Goal: Transaction & Acquisition: Purchase product/service

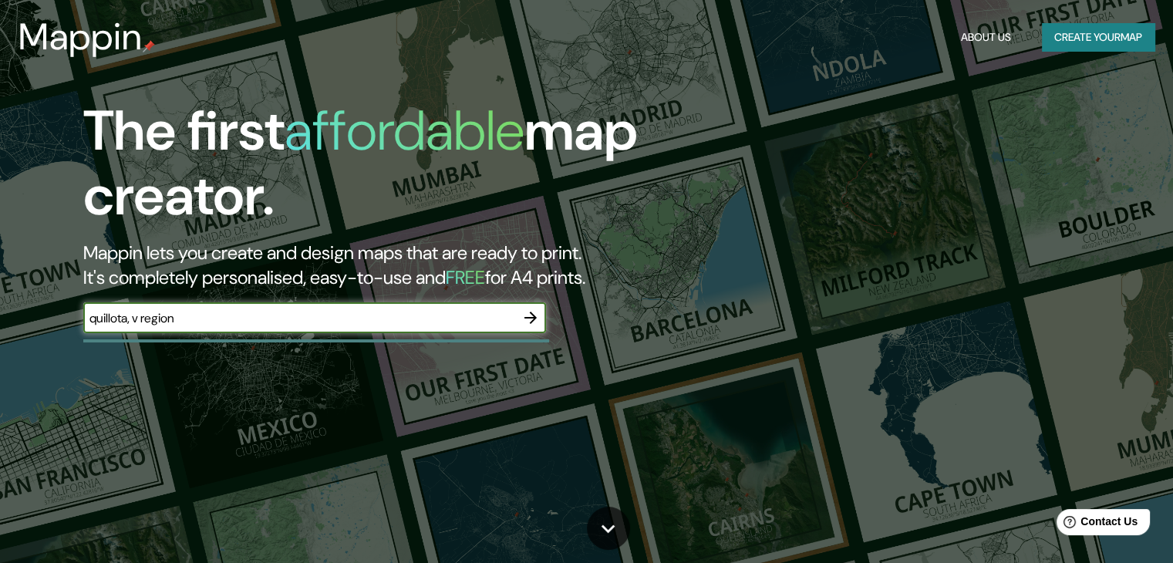
type input "quillota, v region"
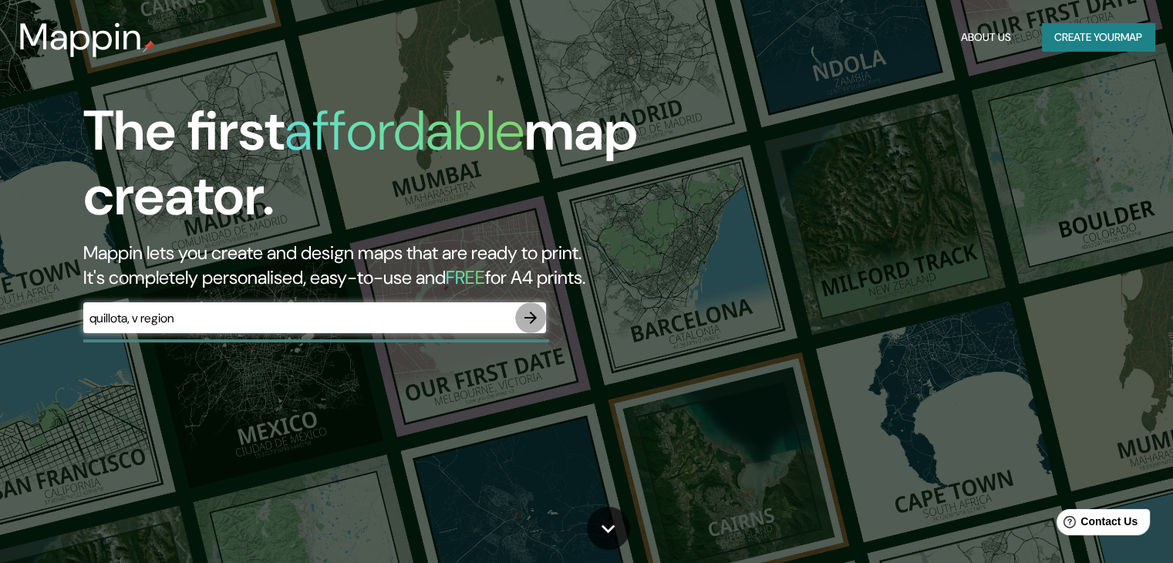
click at [531, 306] on button "button" at bounding box center [530, 317] width 31 height 31
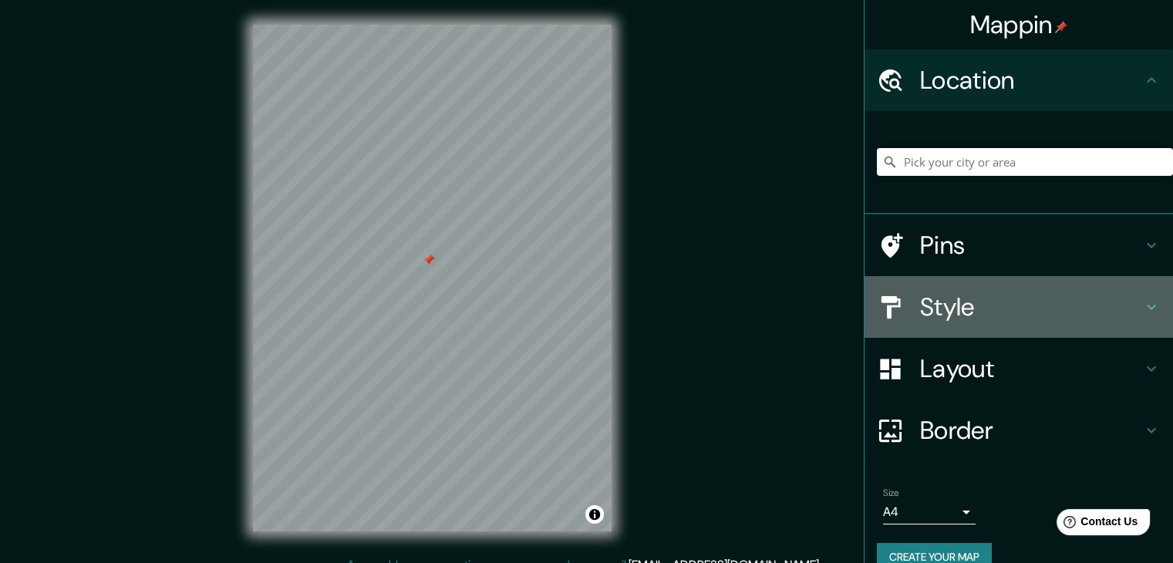
click at [979, 309] on h4 "Style" at bounding box center [1031, 307] width 222 height 31
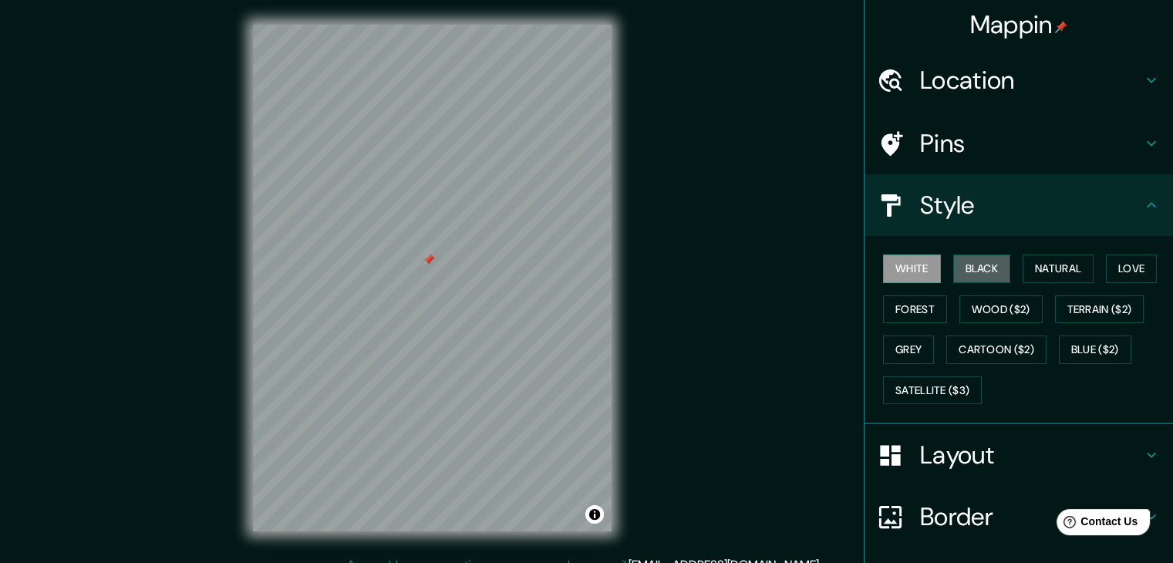
click at [973, 268] on button "Black" at bounding box center [982, 269] width 58 height 29
click at [913, 275] on button "White" at bounding box center [912, 269] width 58 height 29
click at [593, 521] on button "Toggle attribution" at bounding box center [594, 514] width 19 height 19
click at [1019, 72] on h4 "Location" at bounding box center [1031, 80] width 222 height 31
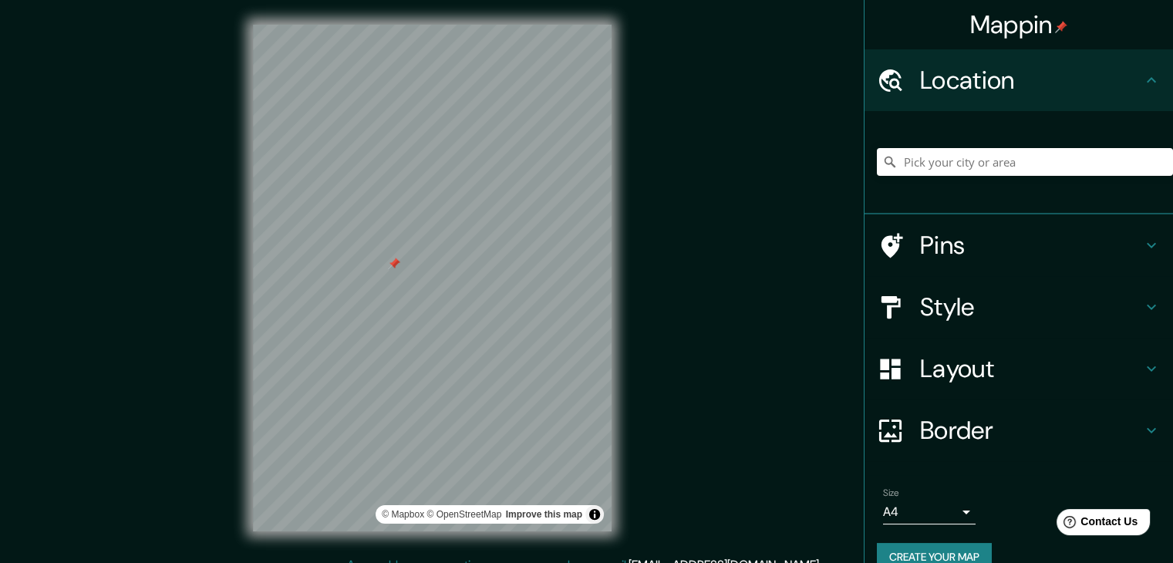
click at [1028, 81] on h4 "Location" at bounding box center [1031, 80] width 222 height 31
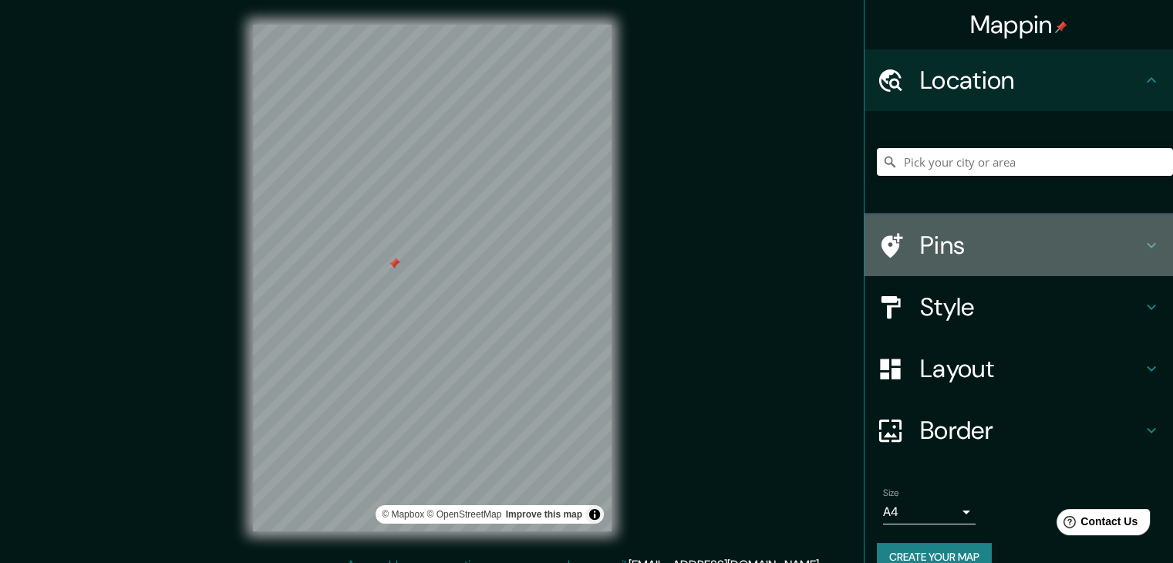
click at [1021, 259] on h4 "Pins" at bounding box center [1031, 245] width 222 height 31
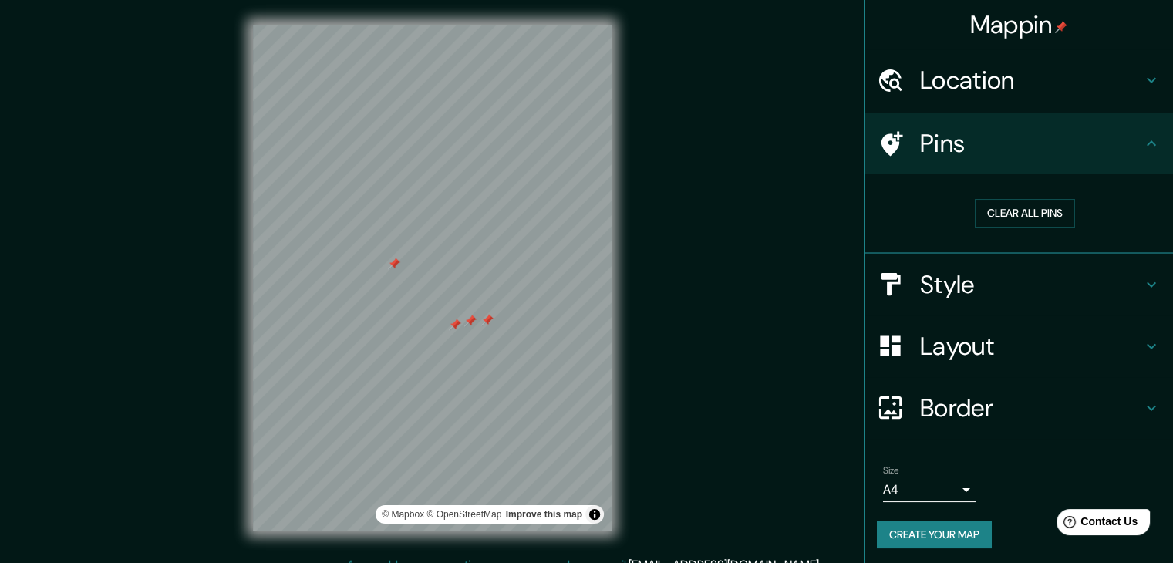
click at [1007, 212] on button "Clear all pins" at bounding box center [1025, 213] width 100 height 29
click at [980, 299] on div "Style" at bounding box center [1019, 285] width 309 height 62
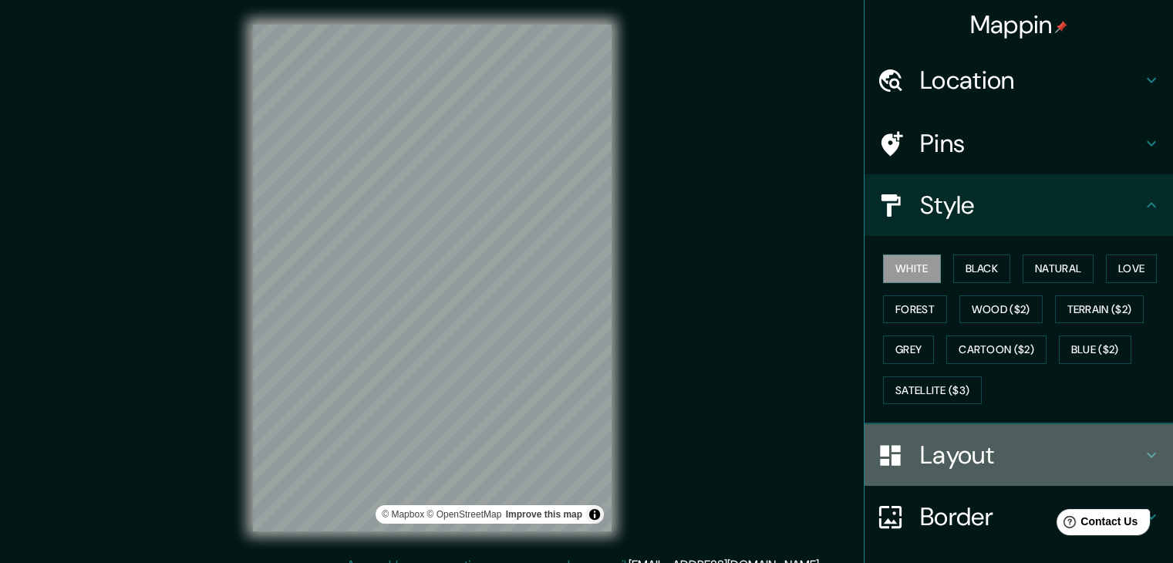
click at [980, 451] on h4 "Layout" at bounding box center [1031, 455] width 222 height 31
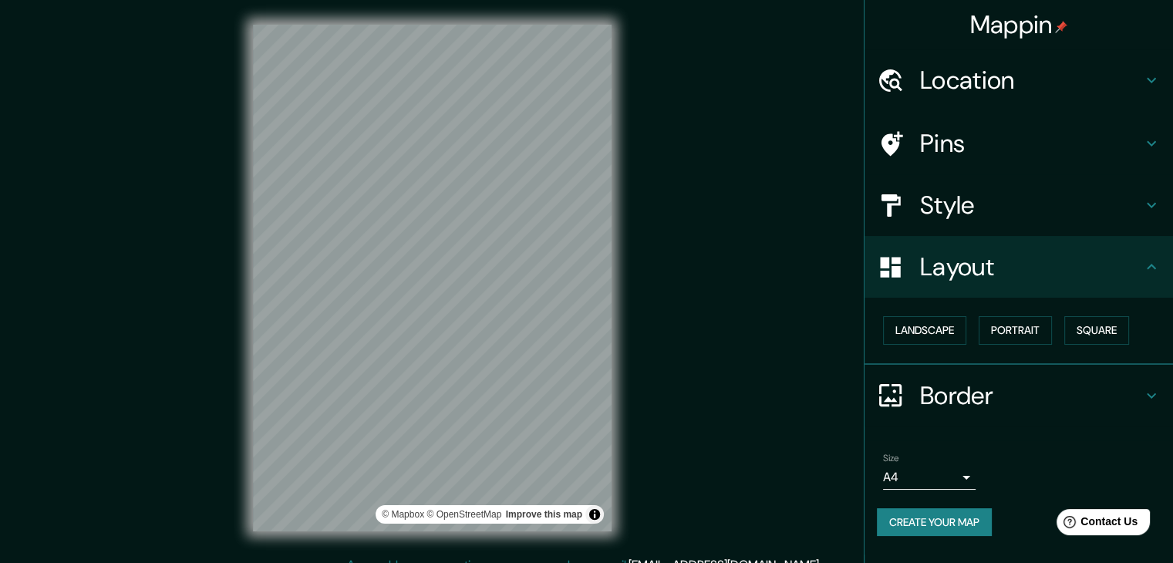
click at [934, 329] on button "Landscape" at bounding box center [924, 330] width 83 height 29
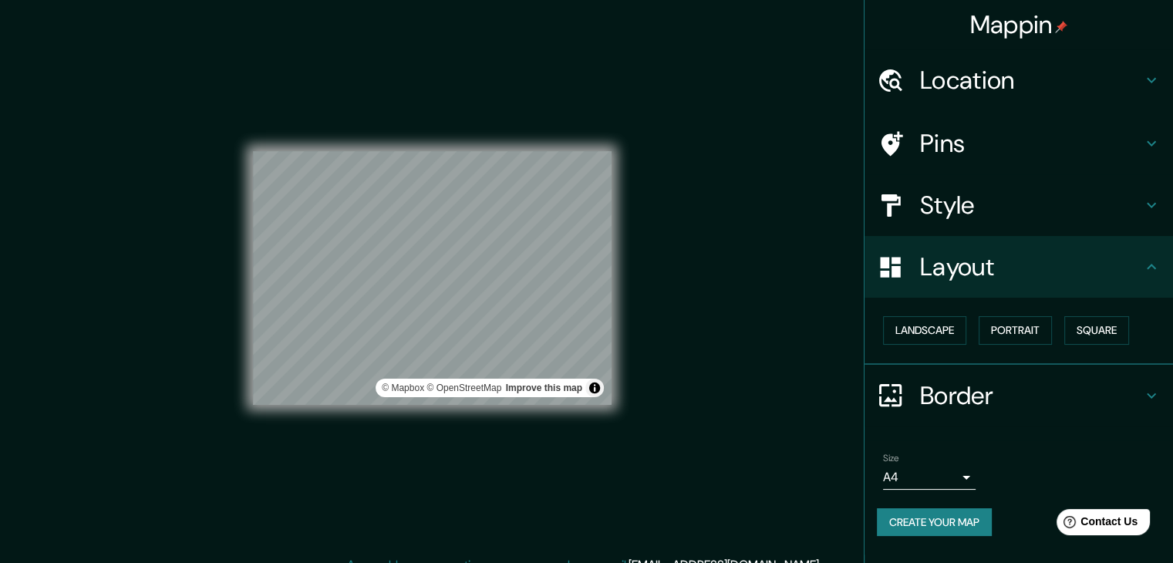
click at [1031, 316] on button "Portrait" at bounding box center [1015, 330] width 73 height 29
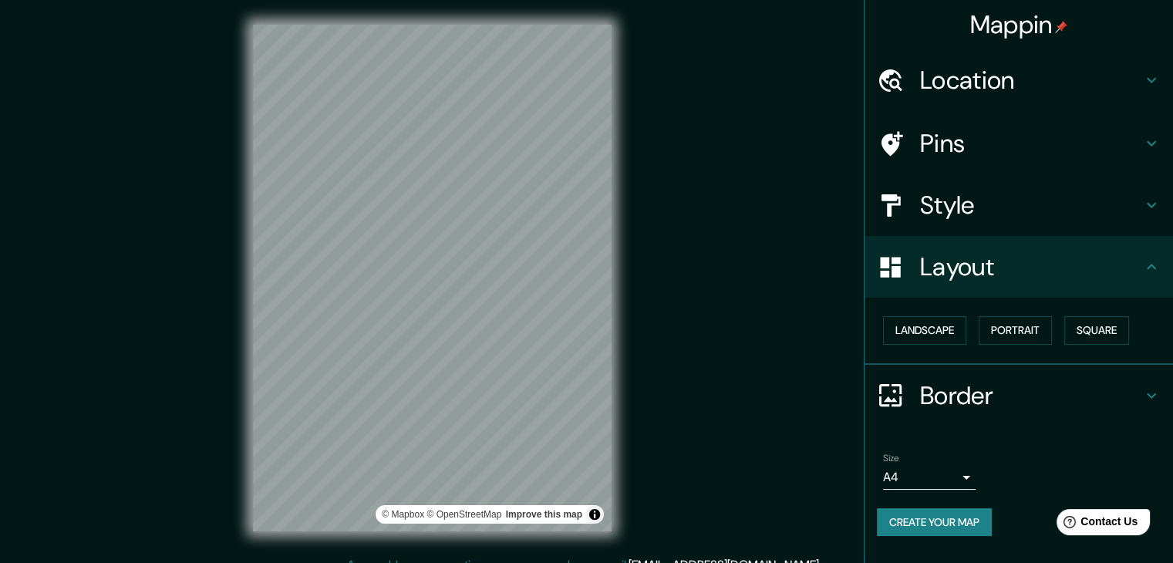
click at [1098, 336] on button "Square" at bounding box center [1097, 330] width 65 height 29
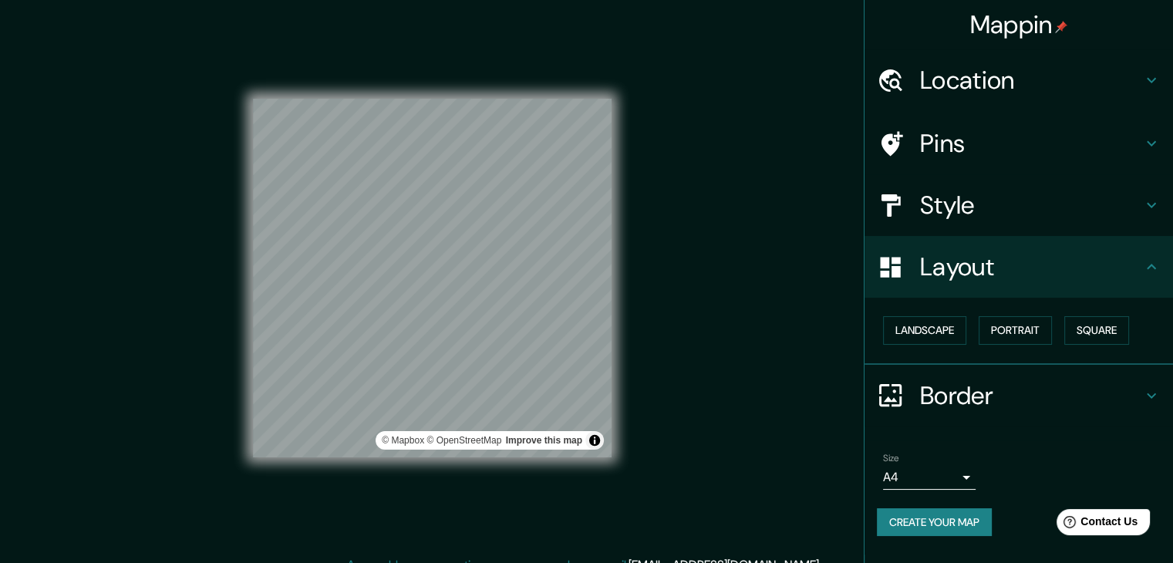
click at [965, 384] on h4 "Border" at bounding box center [1031, 395] width 222 height 31
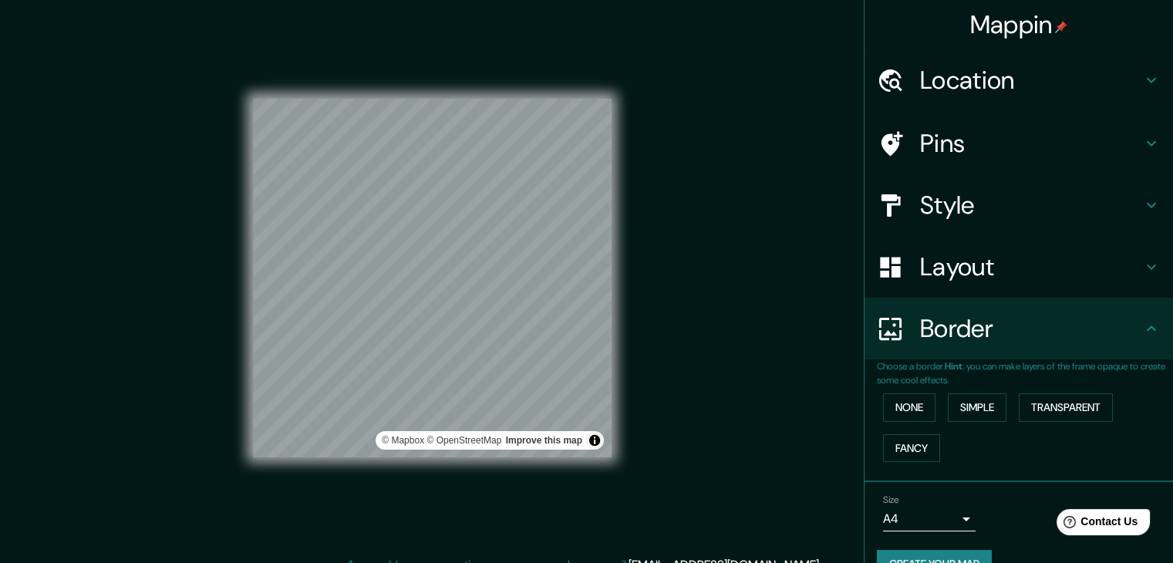
click at [917, 412] on button "None" at bounding box center [909, 407] width 52 height 29
click at [975, 405] on button "Simple" at bounding box center [977, 407] width 59 height 29
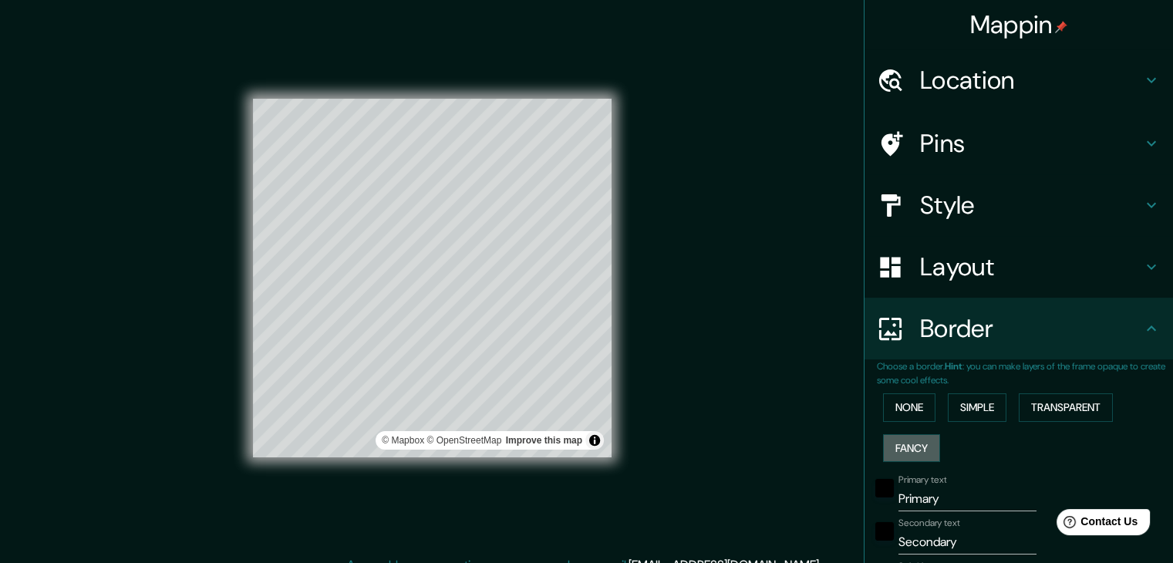
click at [922, 447] on button "Fancy" at bounding box center [911, 448] width 57 height 29
click at [1059, 417] on button "Transparent" at bounding box center [1066, 407] width 94 height 29
click at [920, 403] on button "None" at bounding box center [909, 407] width 52 height 29
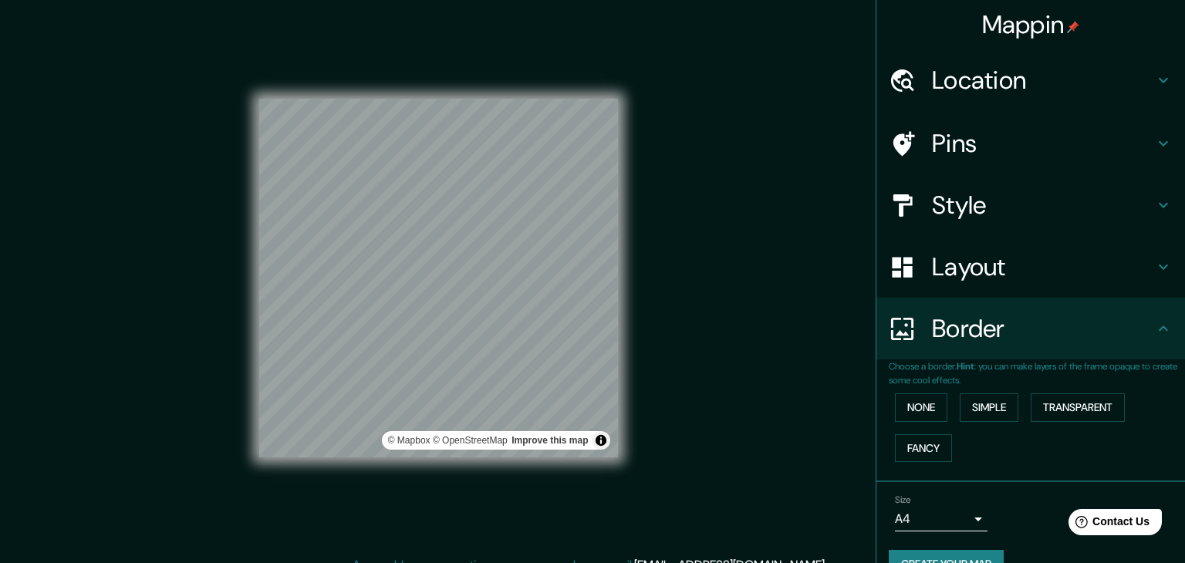
click at [911, 522] on body "Mappin Location Pins Style Layout Border Choose a border. Hint : you can make l…" at bounding box center [592, 281] width 1185 height 563
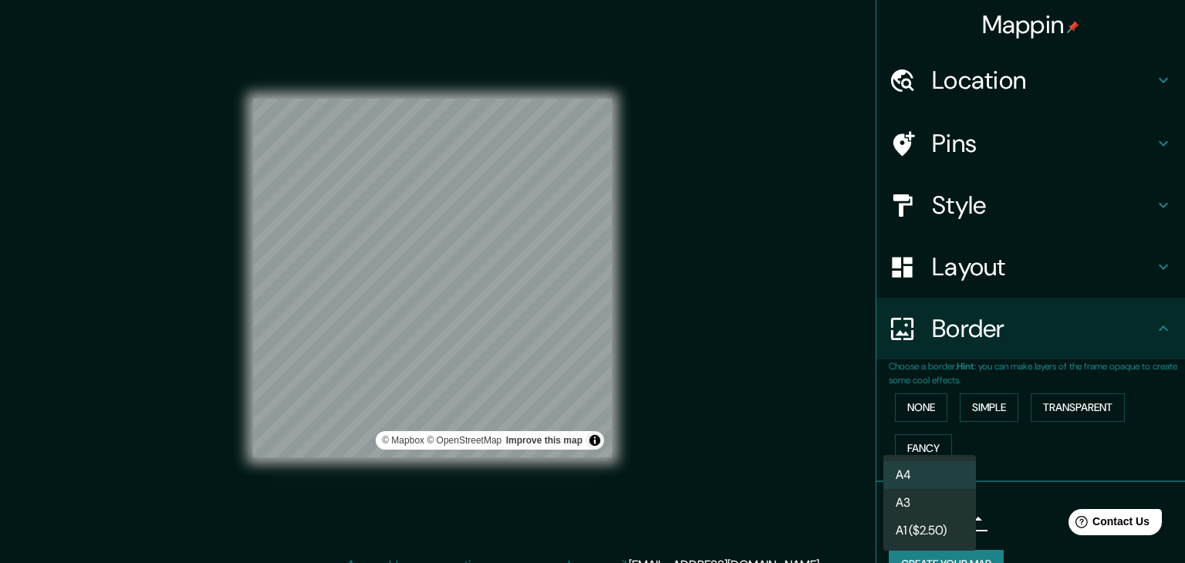
click at [1082, 174] on div at bounding box center [592, 281] width 1185 height 563
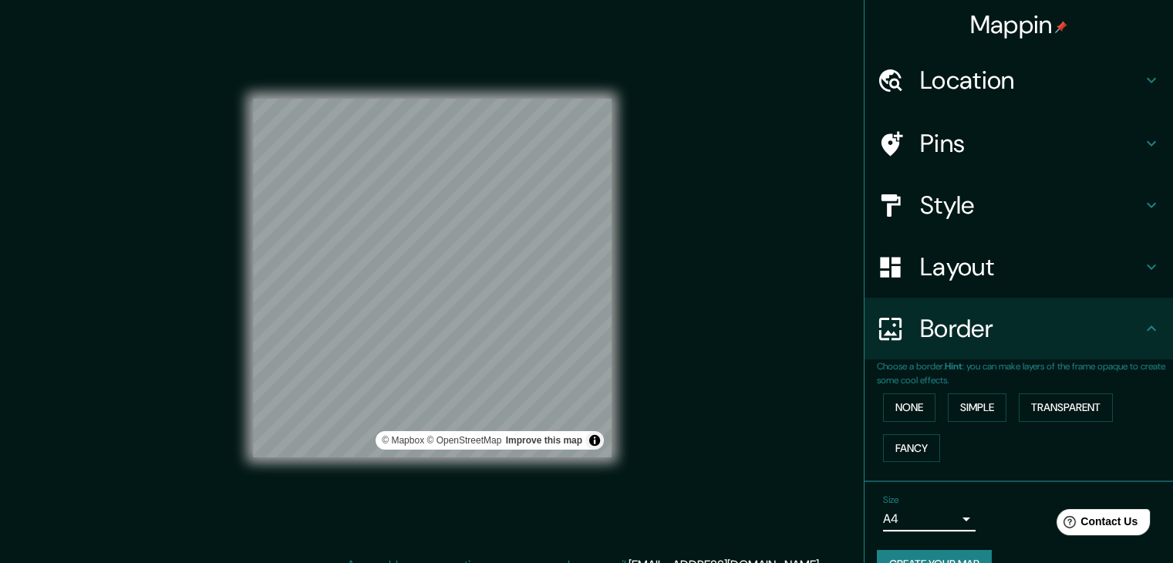
click at [1065, 143] on h4 "Pins" at bounding box center [1031, 143] width 222 height 31
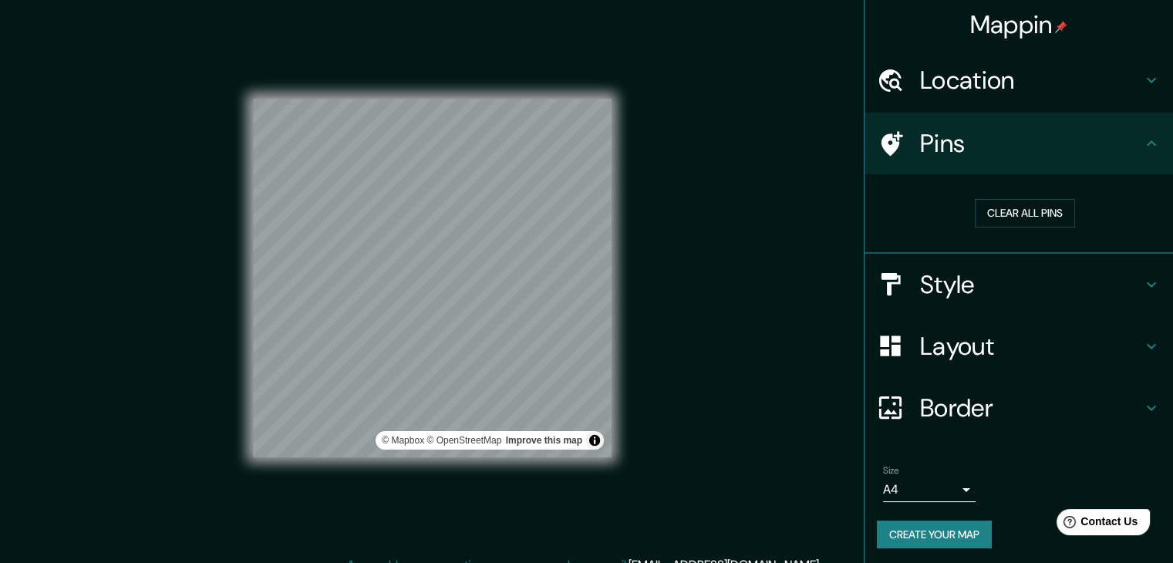
click at [1038, 75] on h4 "Location" at bounding box center [1031, 80] width 222 height 31
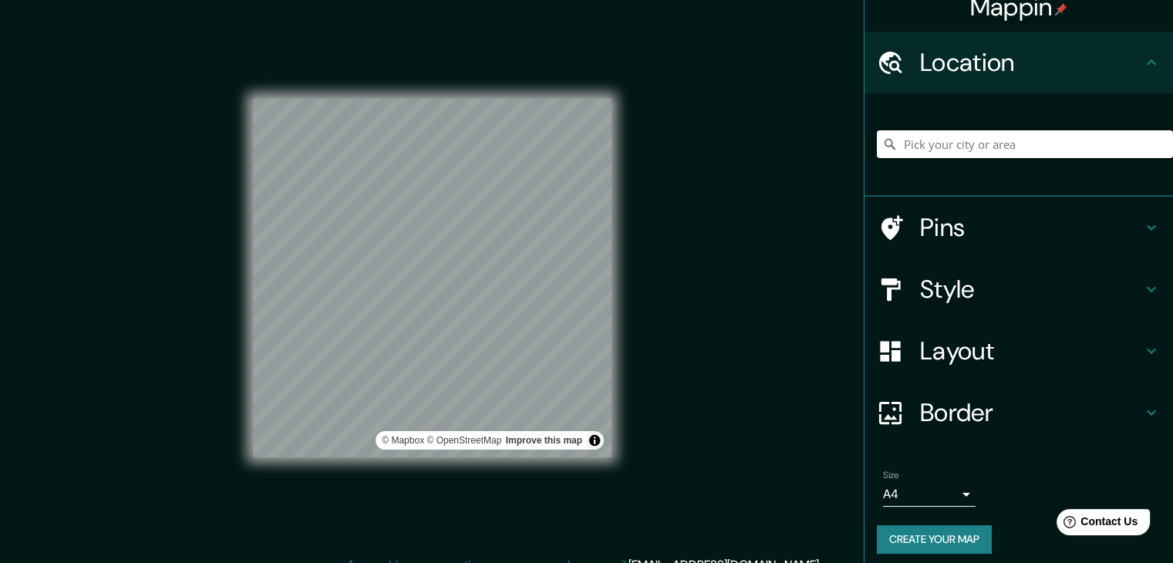
scroll to position [26, 0]
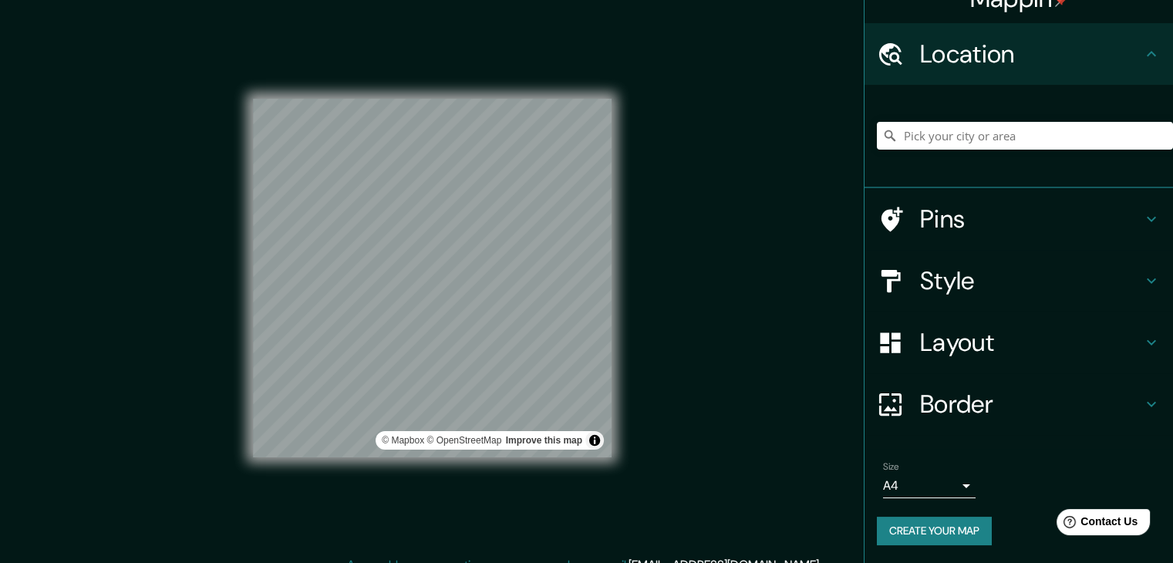
click at [960, 329] on h4 "Layout" at bounding box center [1031, 342] width 222 height 31
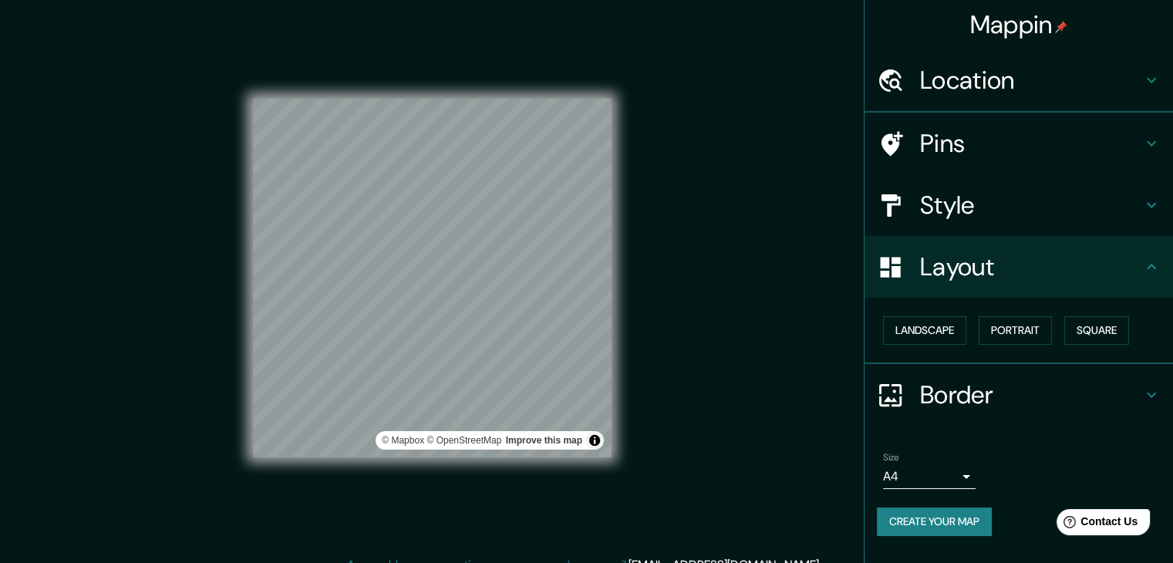
scroll to position [0, 0]
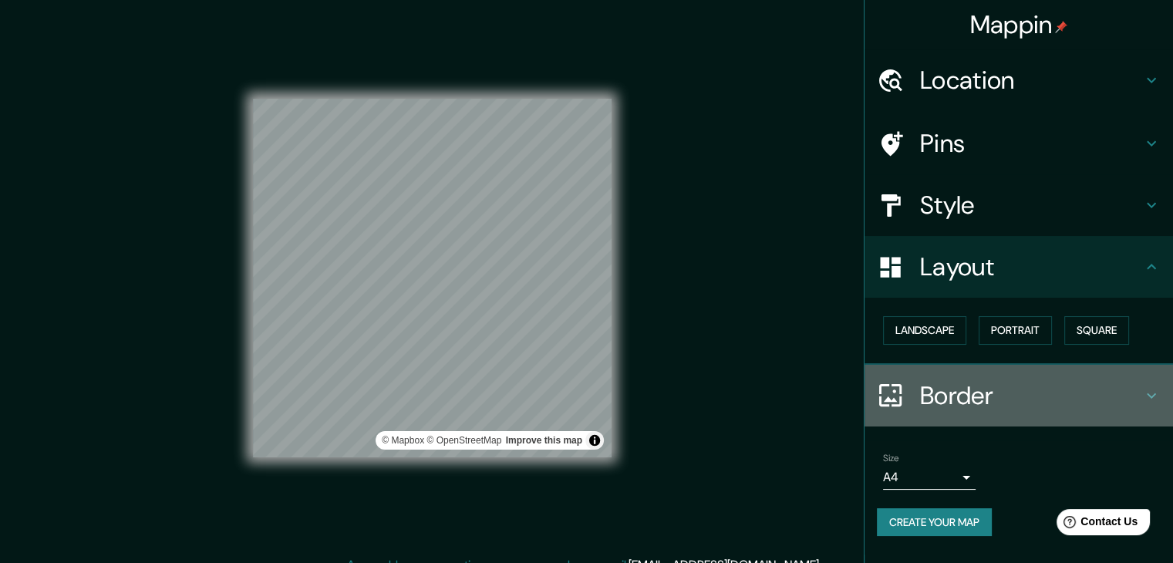
click at [953, 393] on h4 "Border" at bounding box center [1031, 395] width 222 height 31
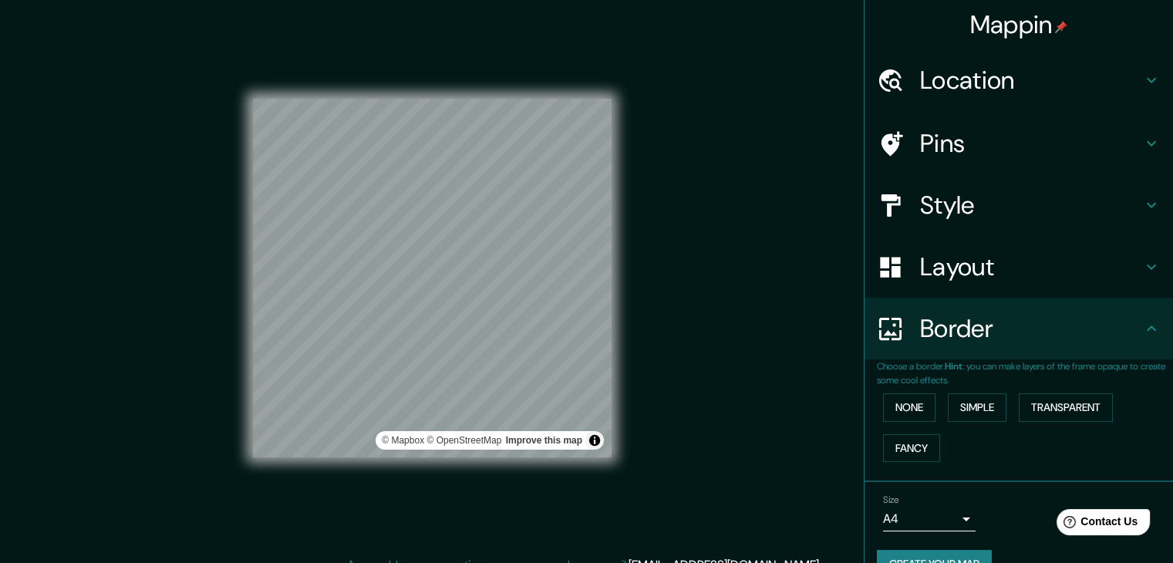
click at [957, 193] on h4 "Style" at bounding box center [1031, 205] width 222 height 31
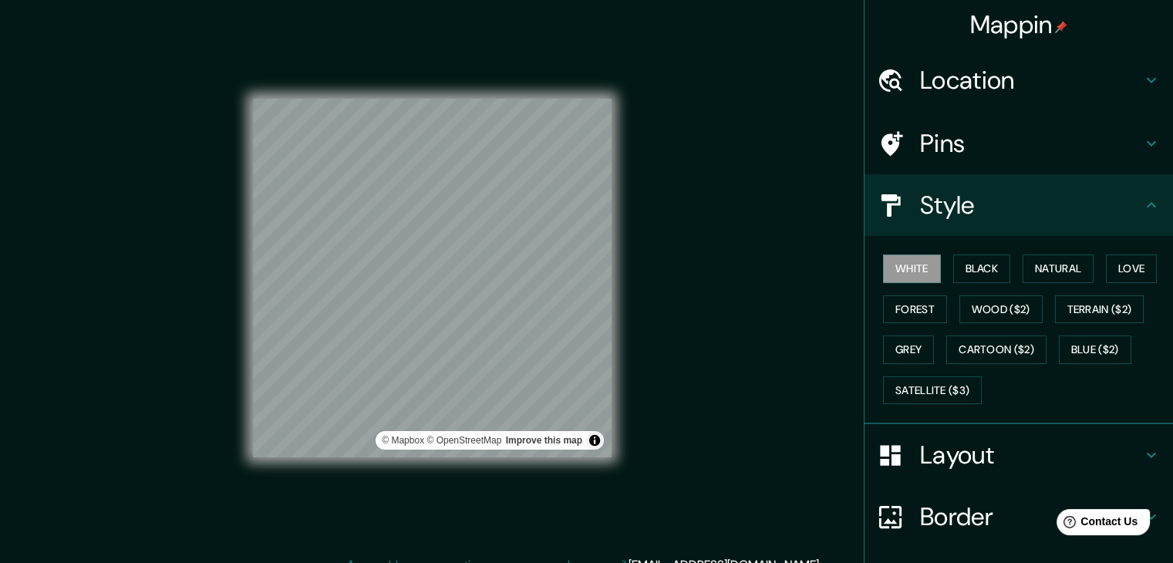
click at [981, 299] on button "Wood ($2)" at bounding box center [1001, 309] width 83 height 29
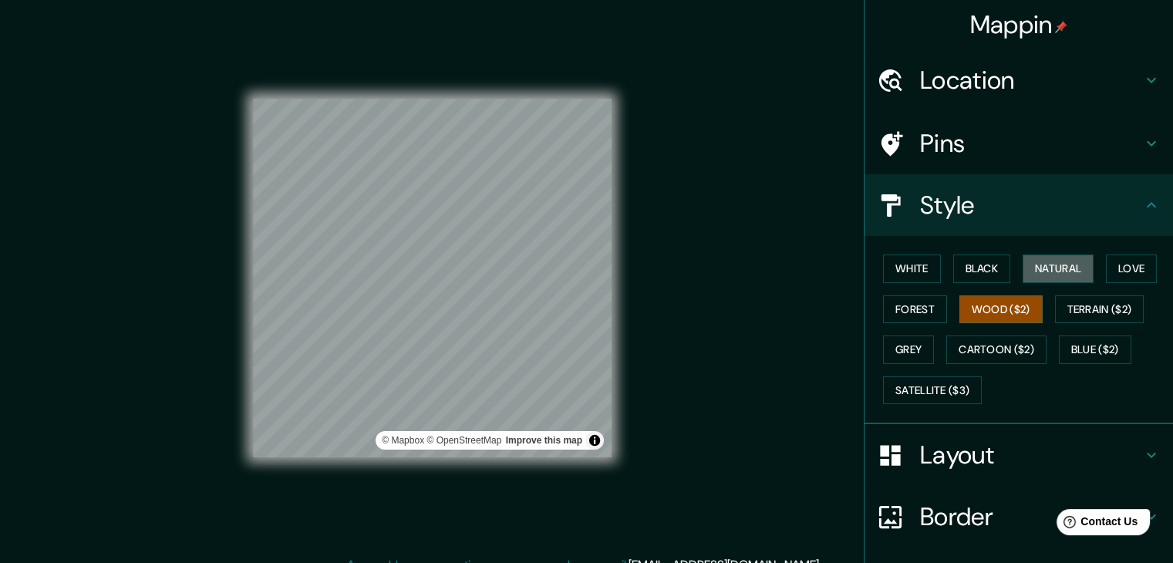
click at [1074, 265] on button "Natural" at bounding box center [1058, 269] width 71 height 29
click at [963, 257] on button "Black" at bounding box center [982, 269] width 58 height 29
click at [1121, 265] on button "Love" at bounding box center [1131, 269] width 51 height 29
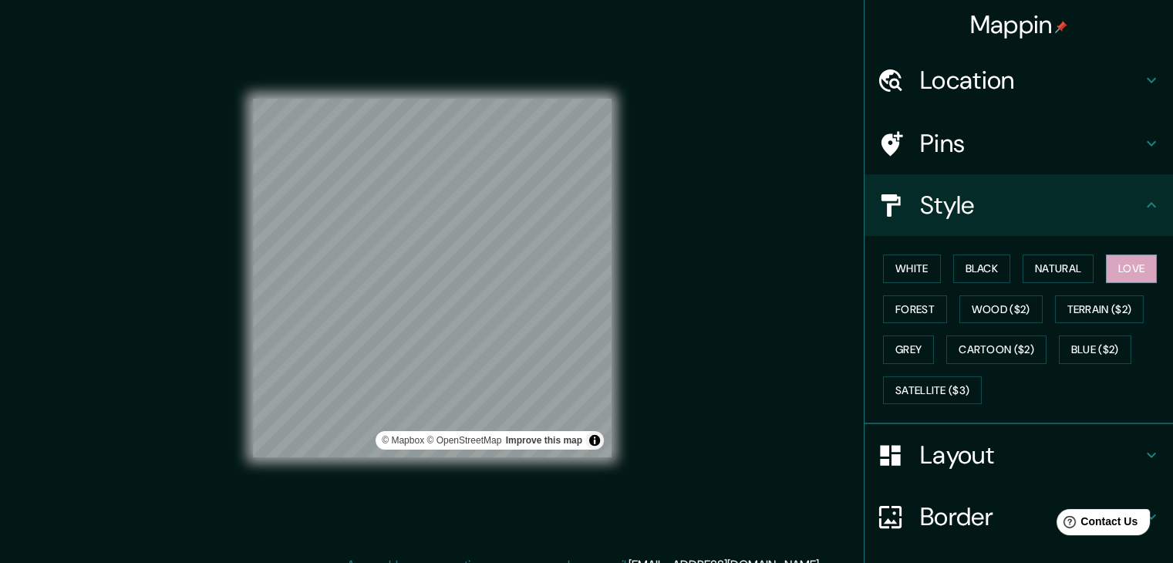
click at [883, 302] on button "Forest" at bounding box center [915, 309] width 64 height 29
click at [995, 271] on button "Black" at bounding box center [982, 269] width 58 height 29
click at [1040, 273] on button "Natural" at bounding box center [1058, 269] width 71 height 29
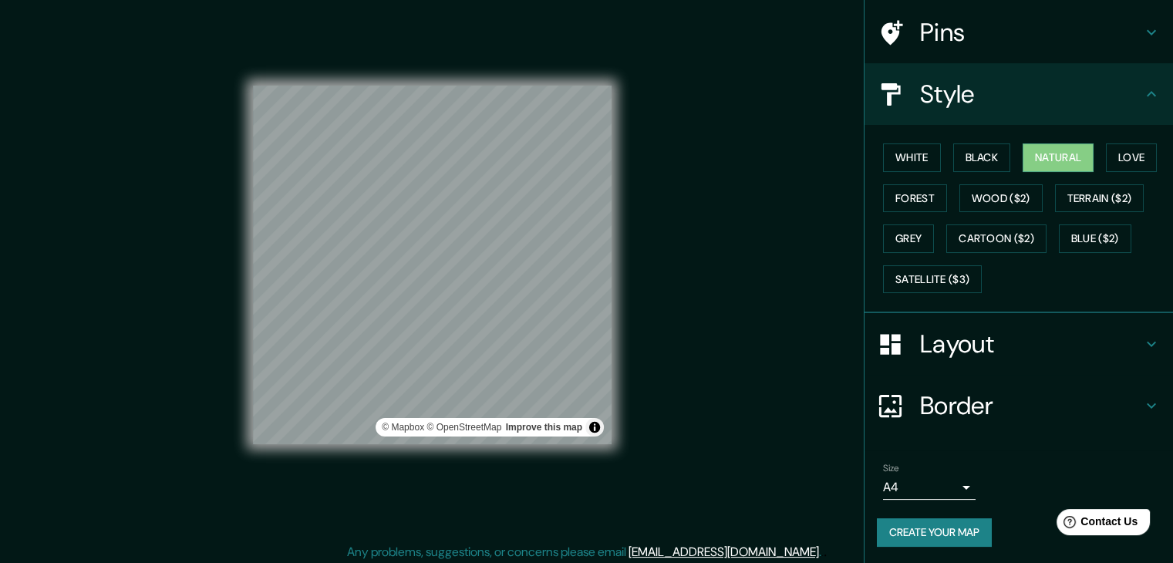
scroll to position [18, 0]
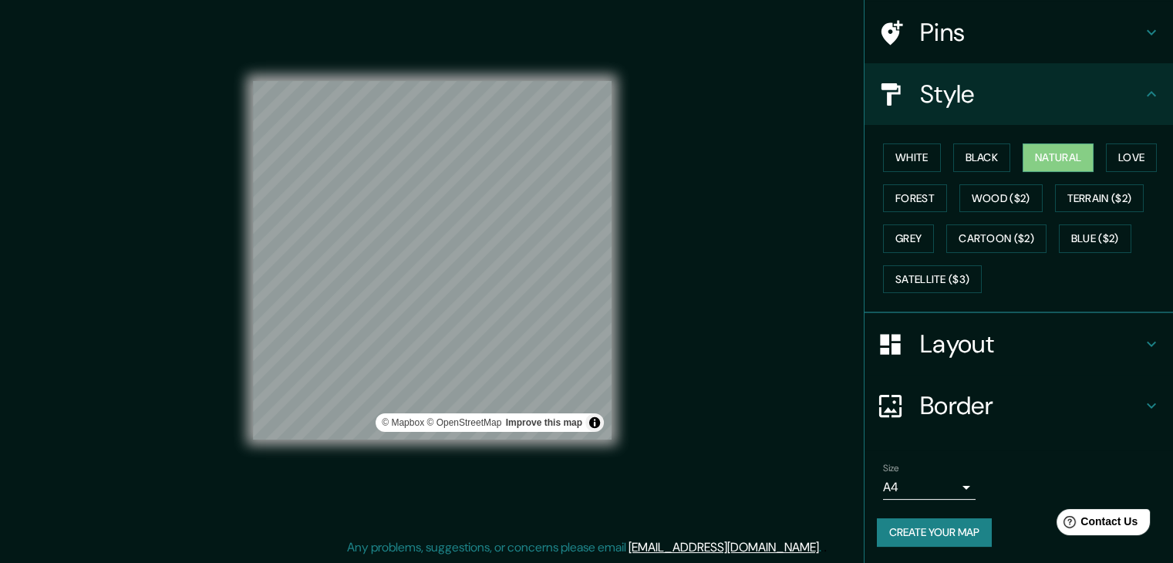
click at [920, 532] on button "Create your map" at bounding box center [934, 532] width 115 height 29
click at [960, 161] on button "Black" at bounding box center [982, 157] width 58 height 29
click at [315, 37] on div "© Mapbox © OpenStreetMap Improve this map" at bounding box center [432, 260] width 359 height 507
click at [420, 423] on div "© Mapbox © OpenStreetMap Improve this map" at bounding box center [432, 260] width 359 height 359
click at [238, 425] on div "© Mapbox © OpenStreetMap Improve this map" at bounding box center [432, 260] width 408 height 556
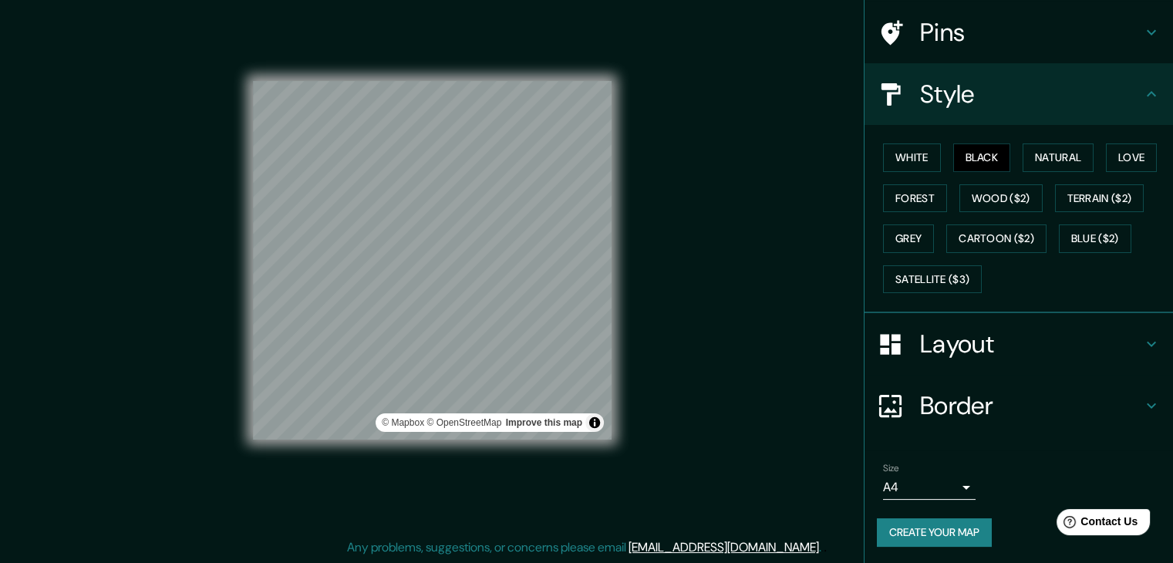
click at [0, 504] on div "Mappin Location Pins Style White Black Natural Love Forest Wood ($2) Terrain ($…" at bounding box center [586, 272] width 1173 height 581
click at [404, 420] on div "© Mapbox © OpenStreetMap Improve this map" at bounding box center [432, 260] width 359 height 359
click at [999, 30] on h4 "Pins" at bounding box center [1031, 32] width 222 height 31
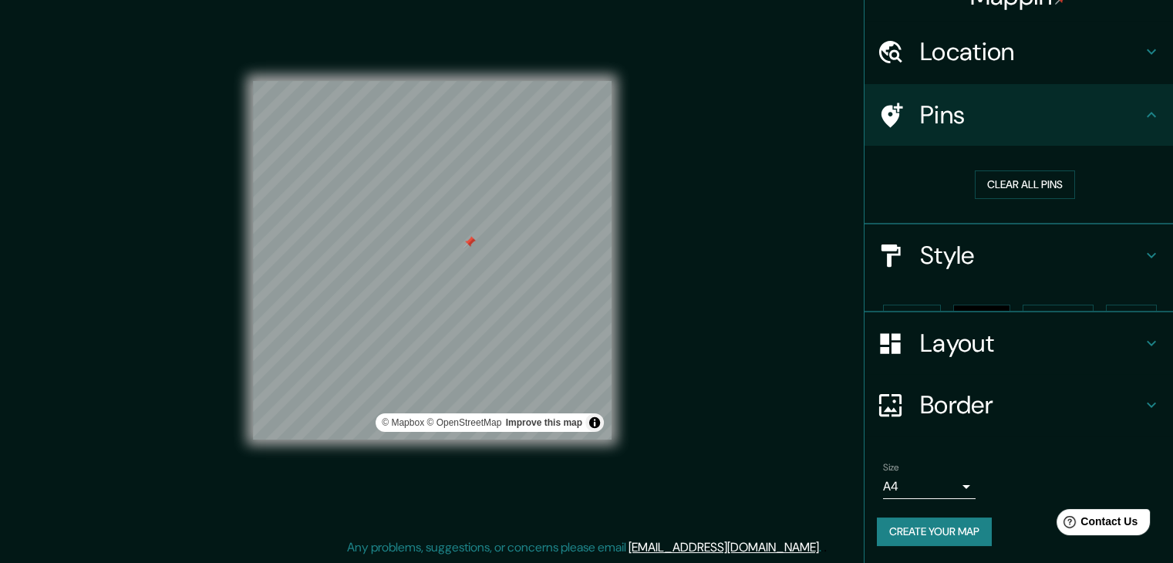
scroll to position [3, 0]
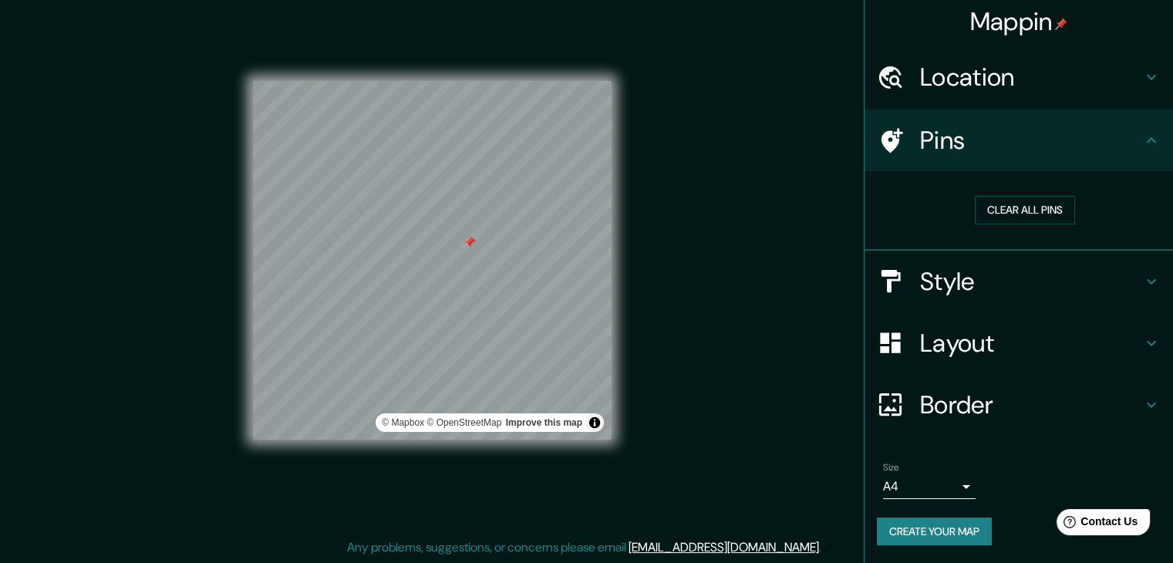
click at [1012, 212] on button "Clear all pins" at bounding box center [1025, 210] width 100 height 29
click at [965, 535] on button "Create your map" at bounding box center [934, 532] width 115 height 29
